Goal: Task Accomplishment & Management: Manage account settings

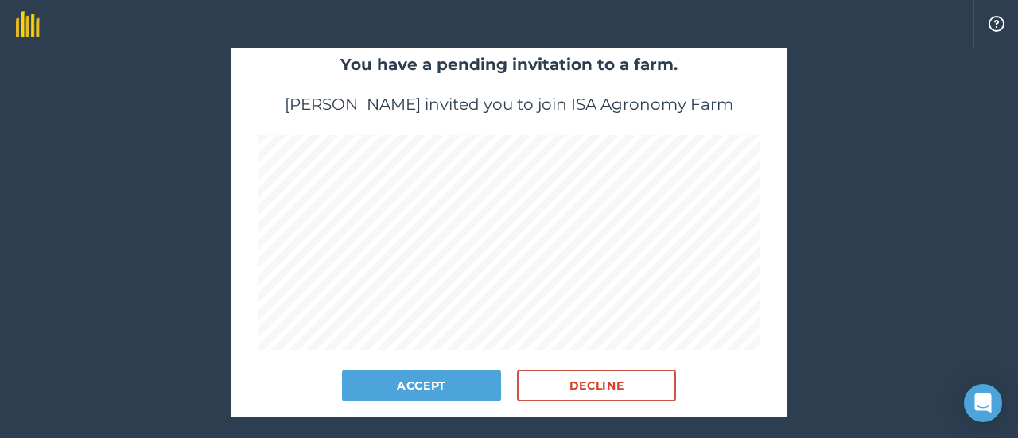
scroll to position [159, 0]
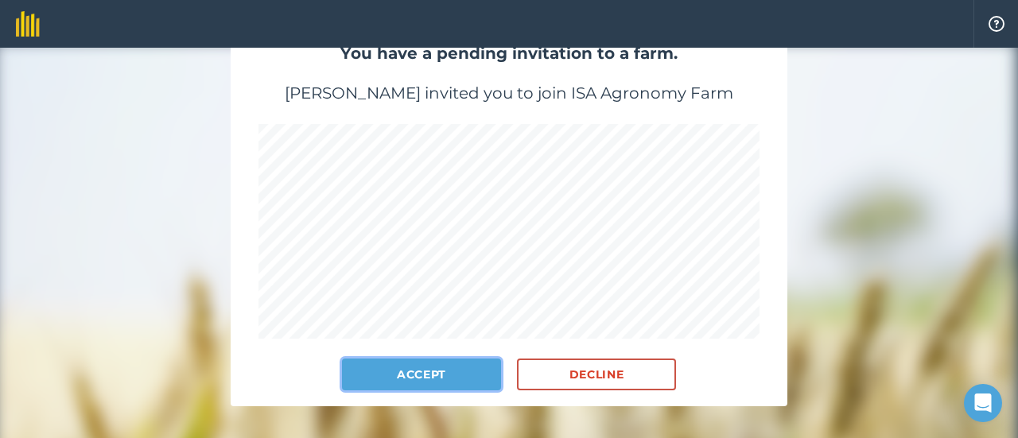
click at [409, 363] on button "Accept" at bounding box center [421, 375] width 159 height 32
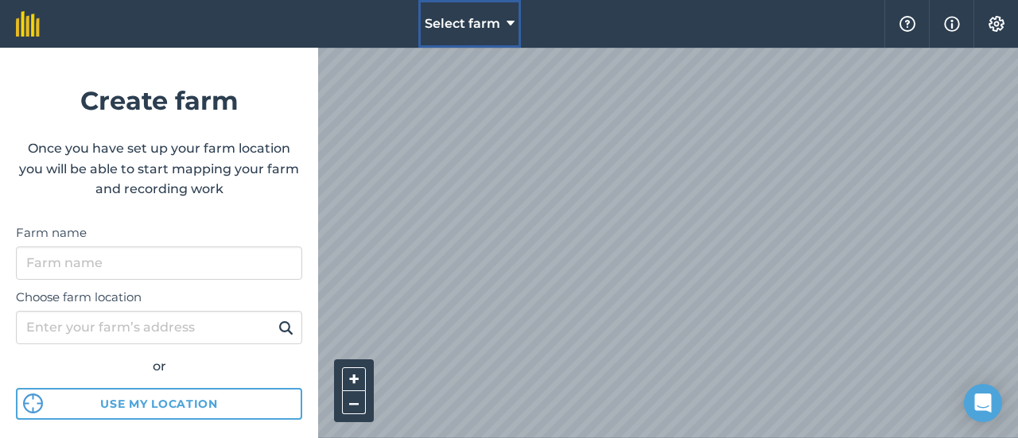
click at [469, 29] on span "Select farm" at bounding box center [463, 23] width 76 height 19
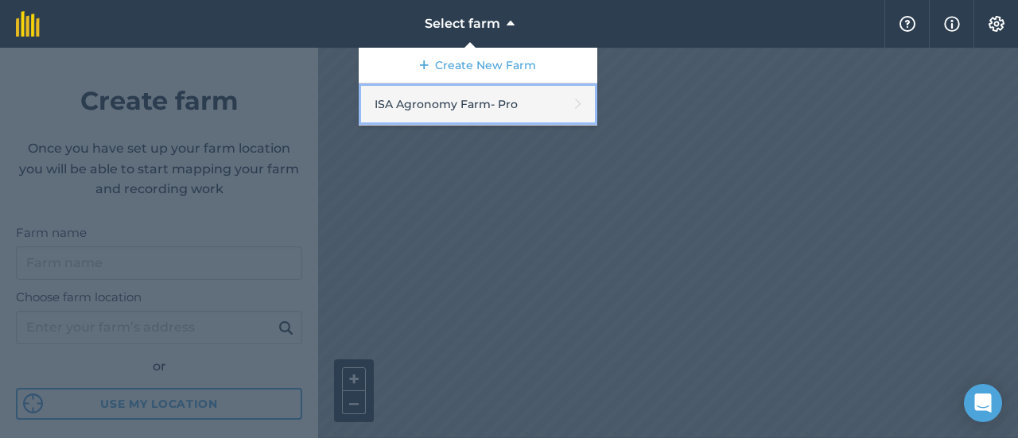
click at [466, 109] on link "ISA Agronomy Farm - Pro" at bounding box center [478, 105] width 239 height 42
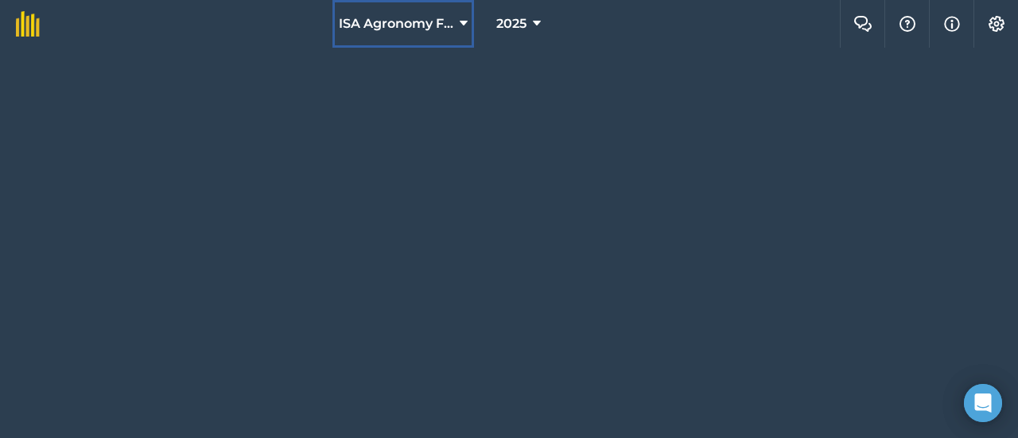
click at [418, 21] on span "ISA Agronomy Farm" at bounding box center [396, 23] width 115 height 19
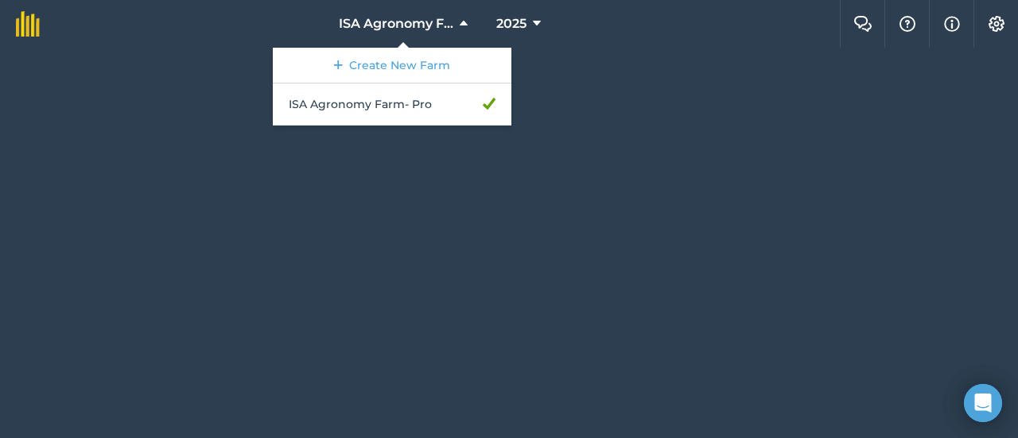
click at [601, 87] on div at bounding box center [509, 243] width 1018 height 391
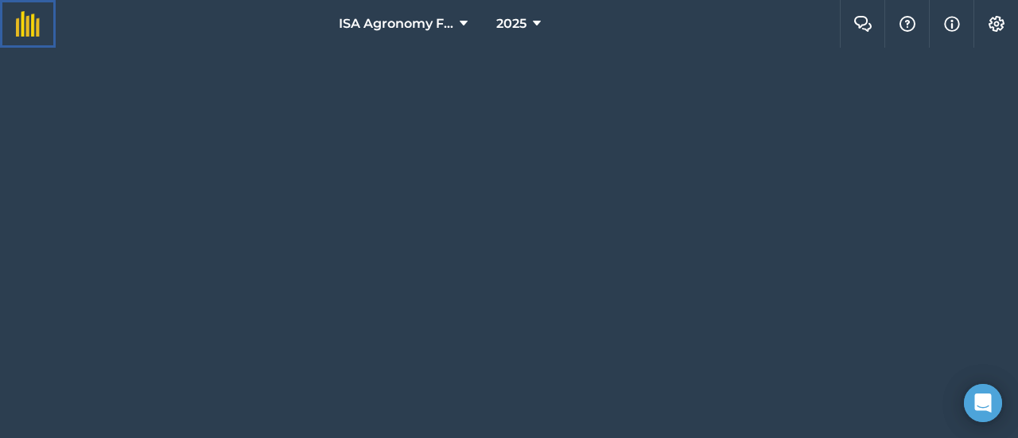
click at [20, 29] on img at bounding box center [28, 23] width 24 height 25
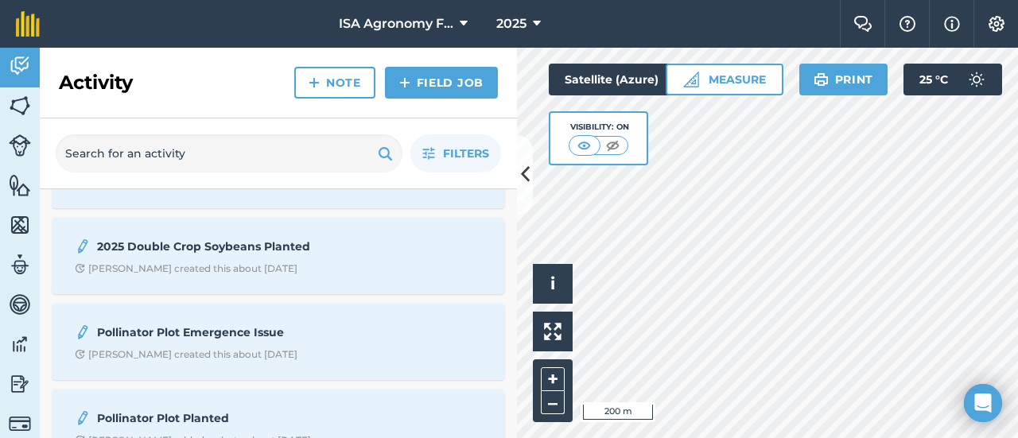
scroll to position [187, 0]
